Goal: Task Accomplishment & Management: Manage account settings

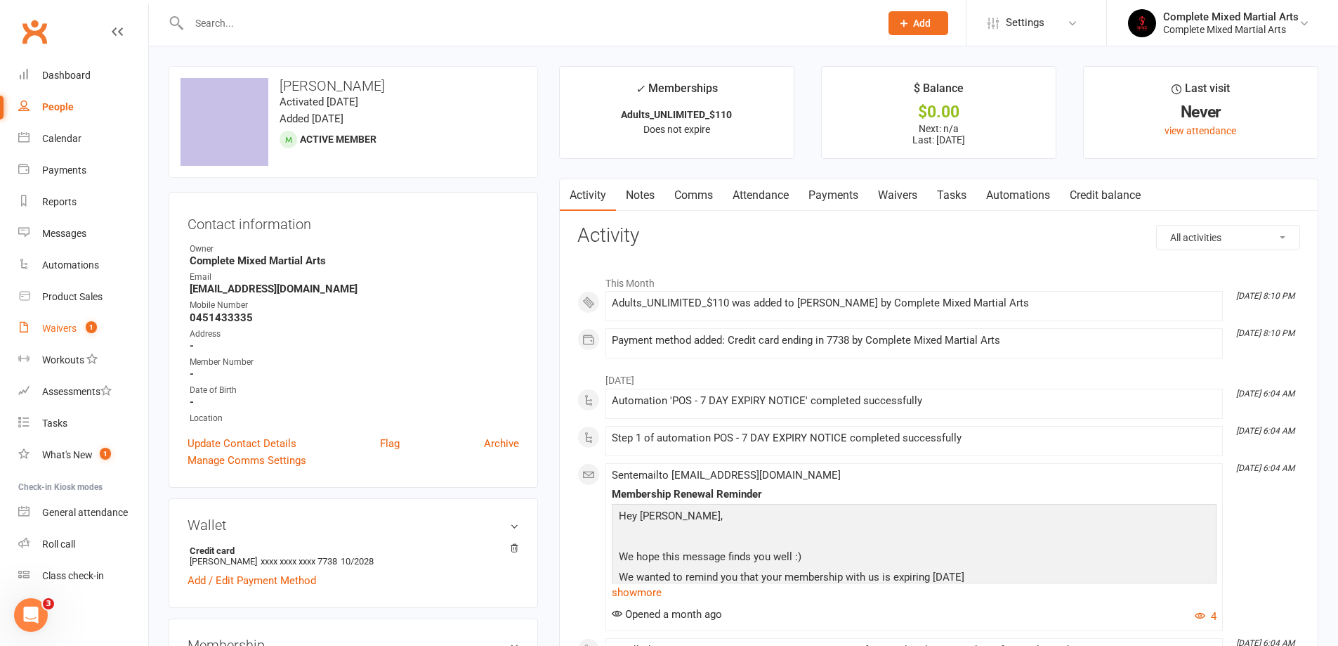
click at [94, 331] on span "1" at bounding box center [91, 327] width 11 height 12
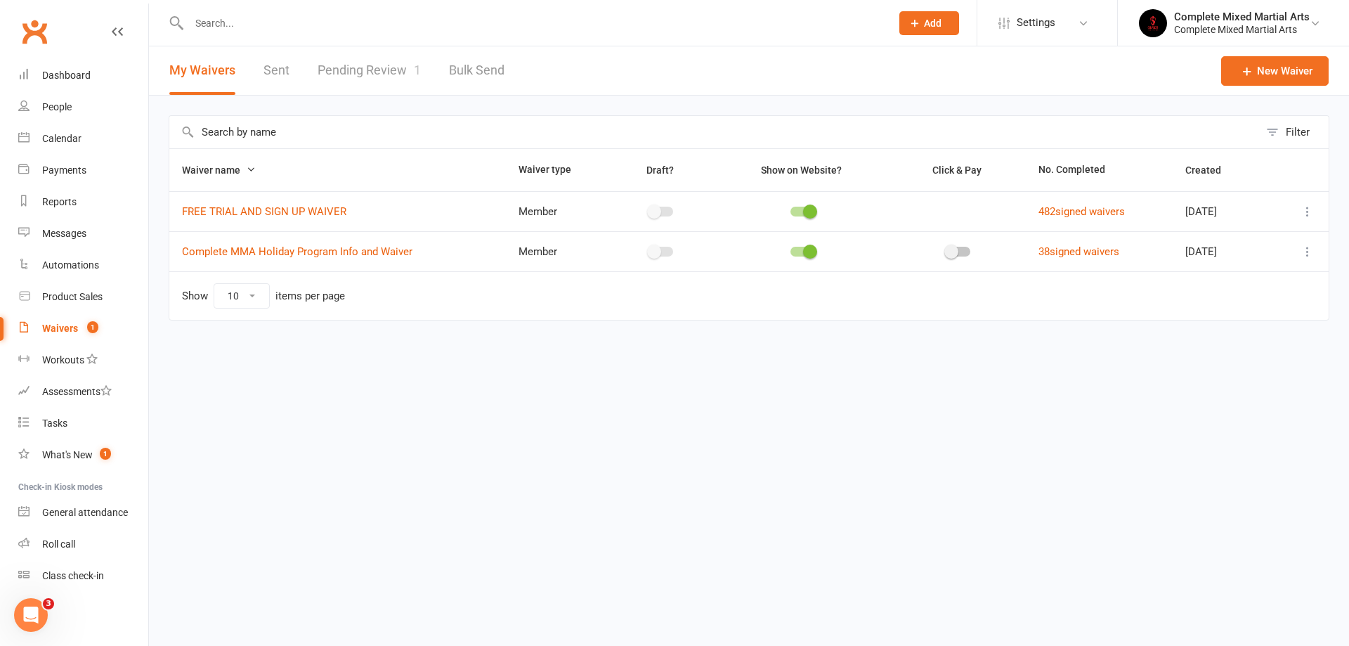
click at [365, 65] on link "Pending Review 1" at bounding box center [369, 70] width 103 height 48
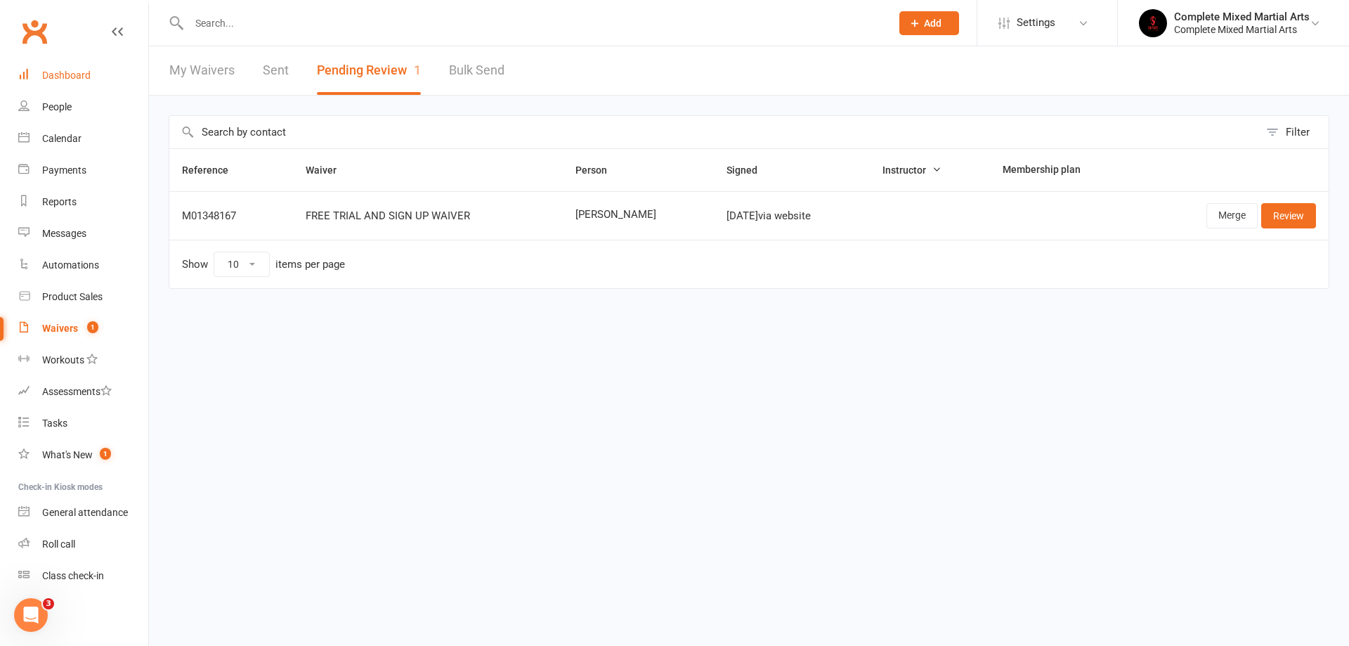
click at [106, 68] on link "Dashboard" at bounding box center [83, 76] width 130 height 32
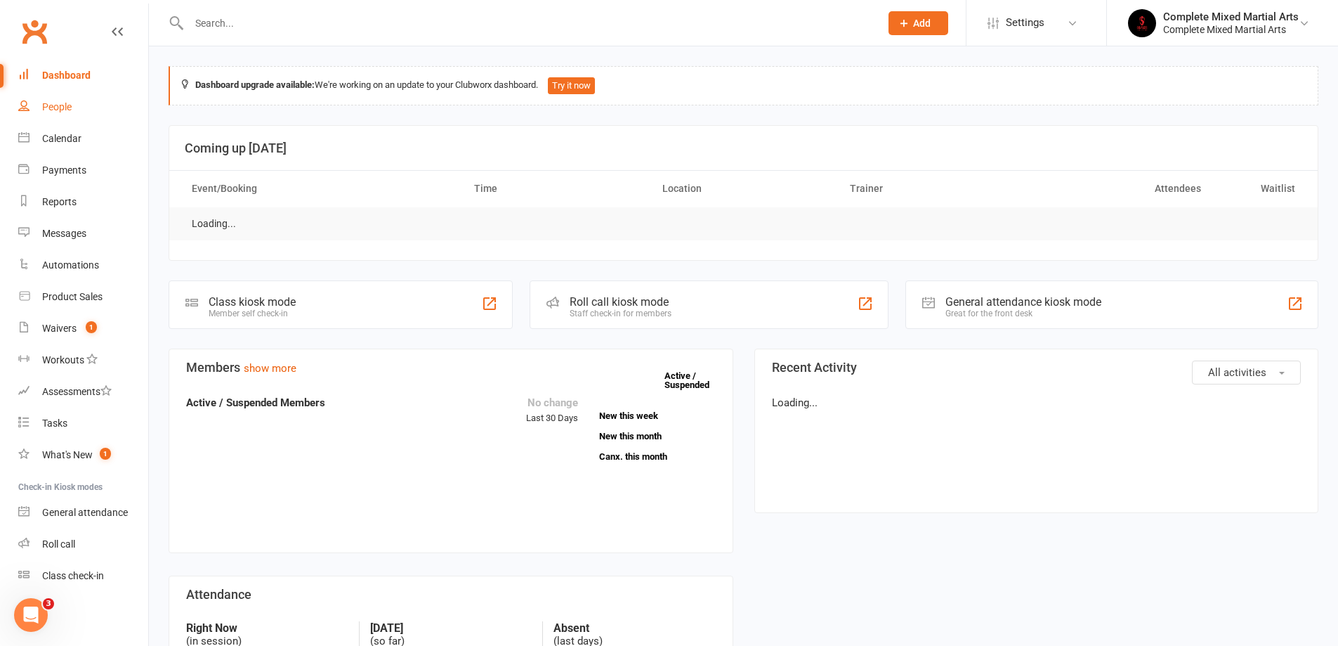
click at [67, 99] on link "People" at bounding box center [83, 107] width 130 height 32
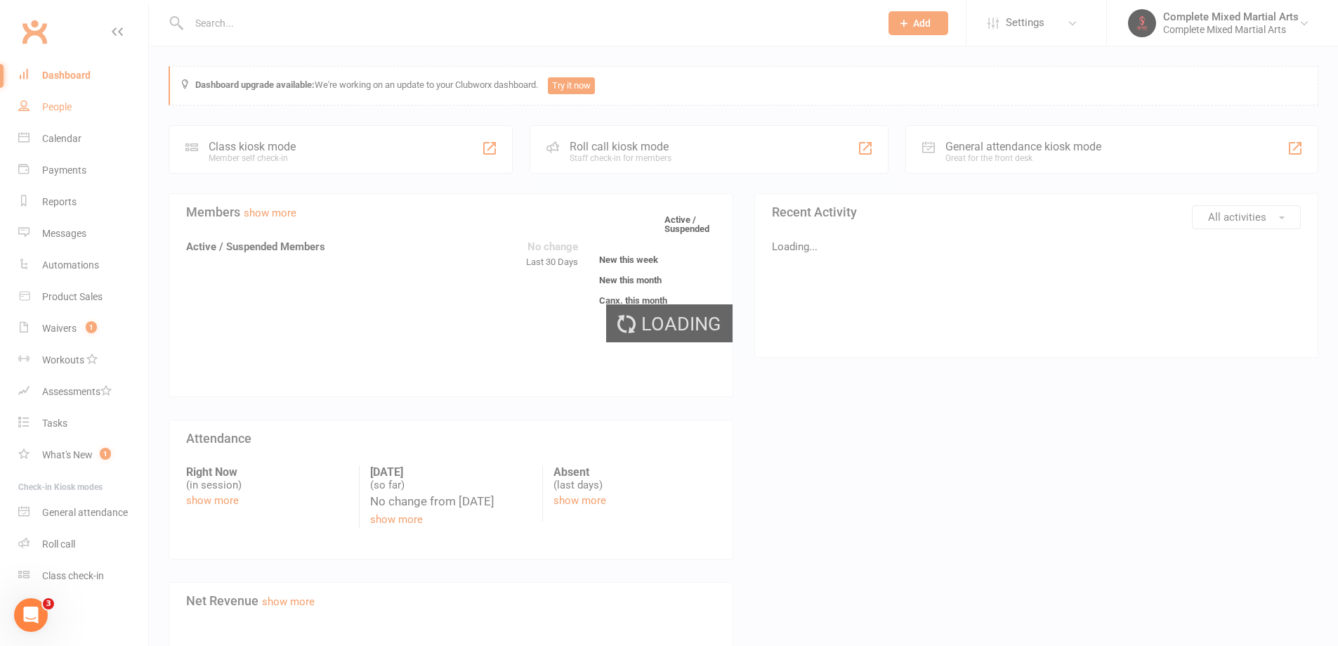
select select "100"
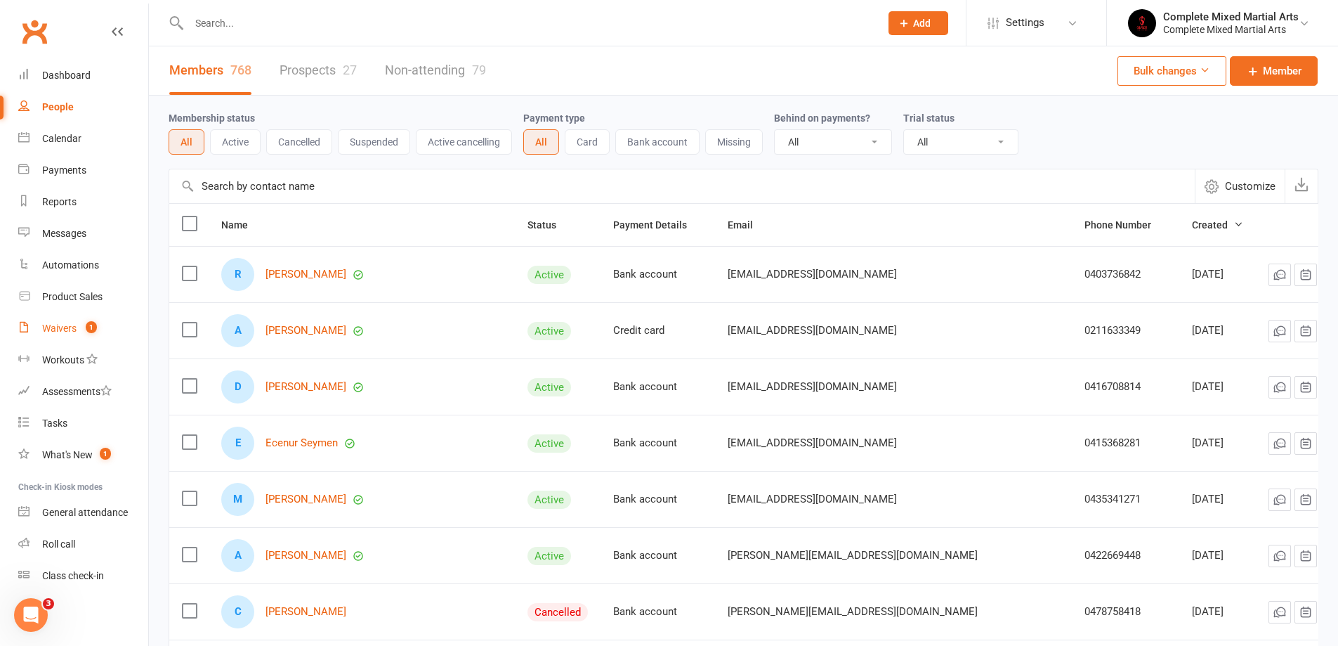
click at [87, 324] on span "1" at bounding box center [91, 327] width 11 height 12
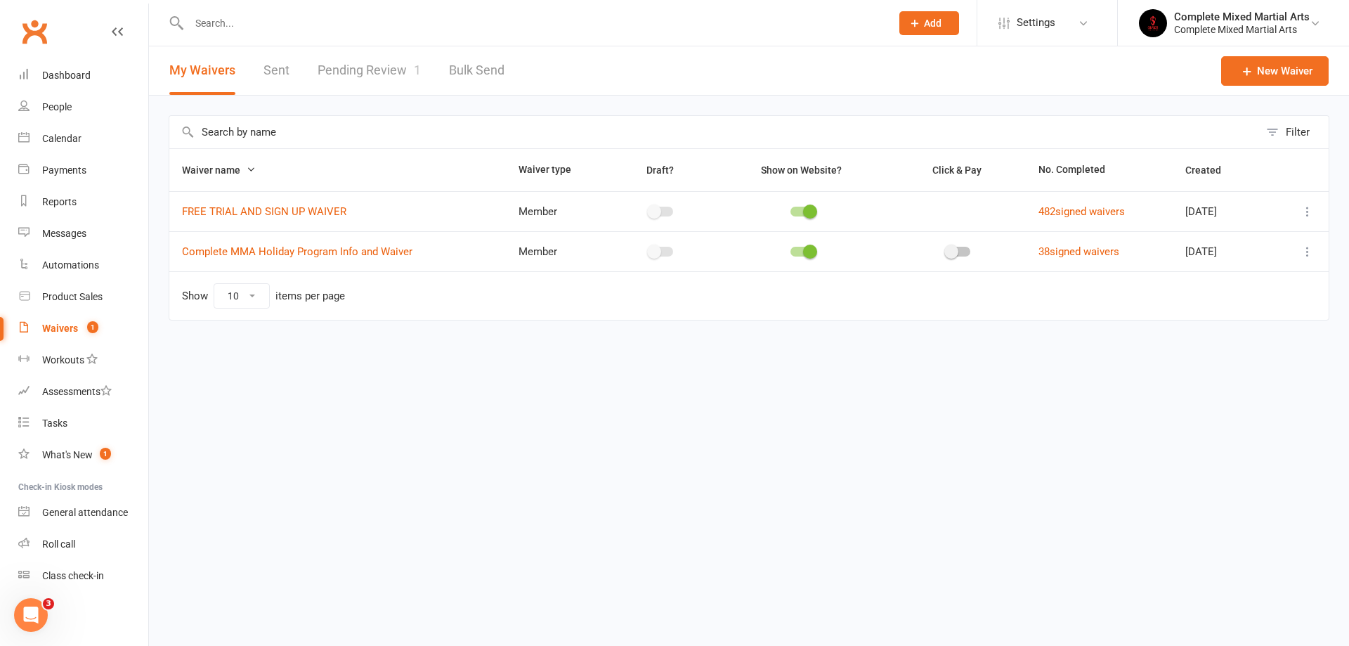
click at [391, 77] on link "Pending Review 1" at bounding box center [369, 70] width 103 height 48
